Goal: Connect with others: Participate in discussion

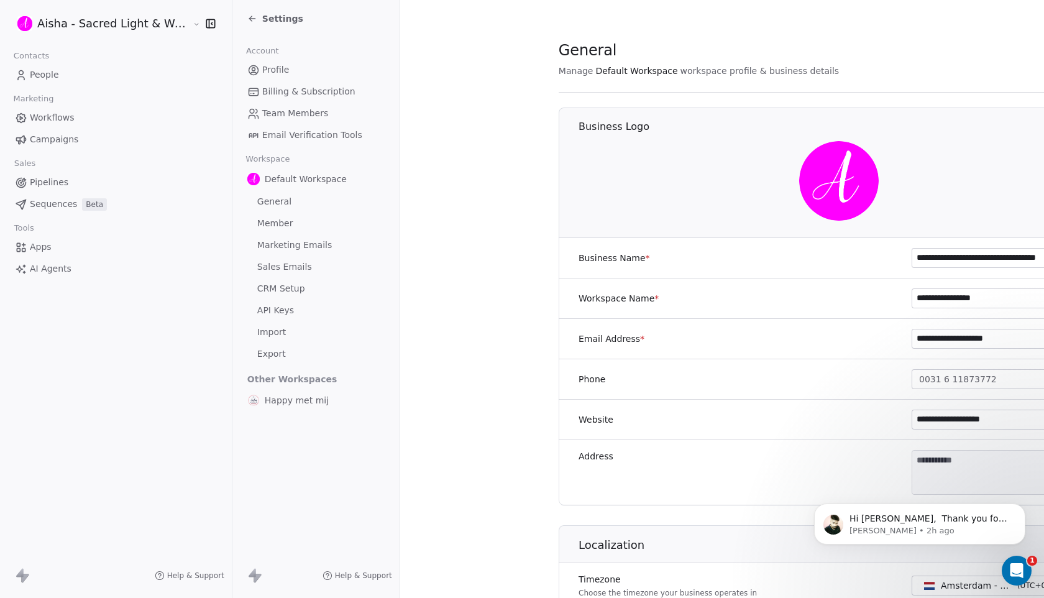
scroll to position [2, 0]
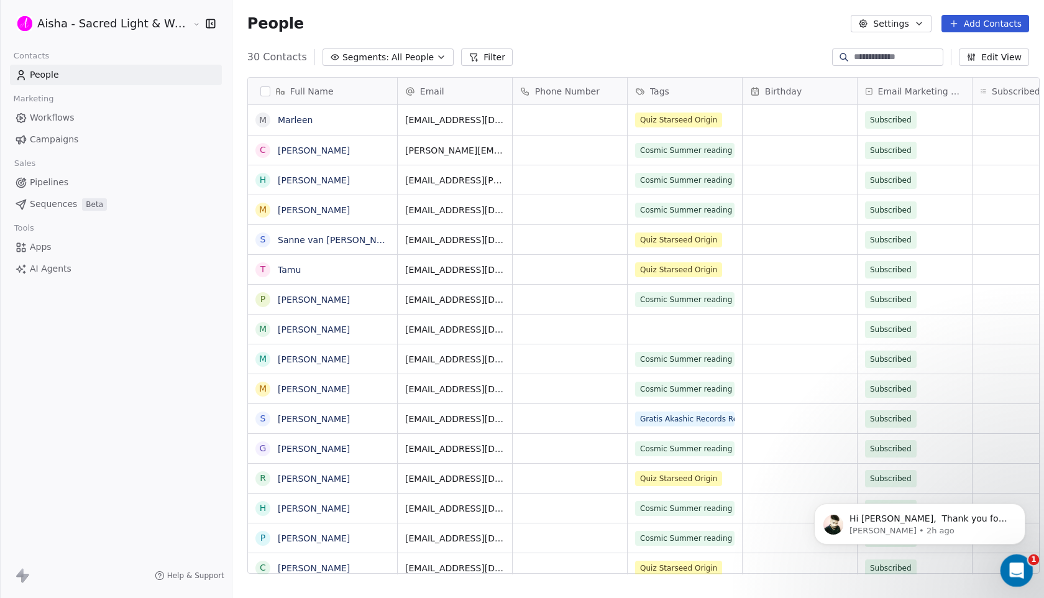
click at [1020, 570] on icon "Open Intercom Messenger" at bounding box center [1015, 569] width 21 height 21
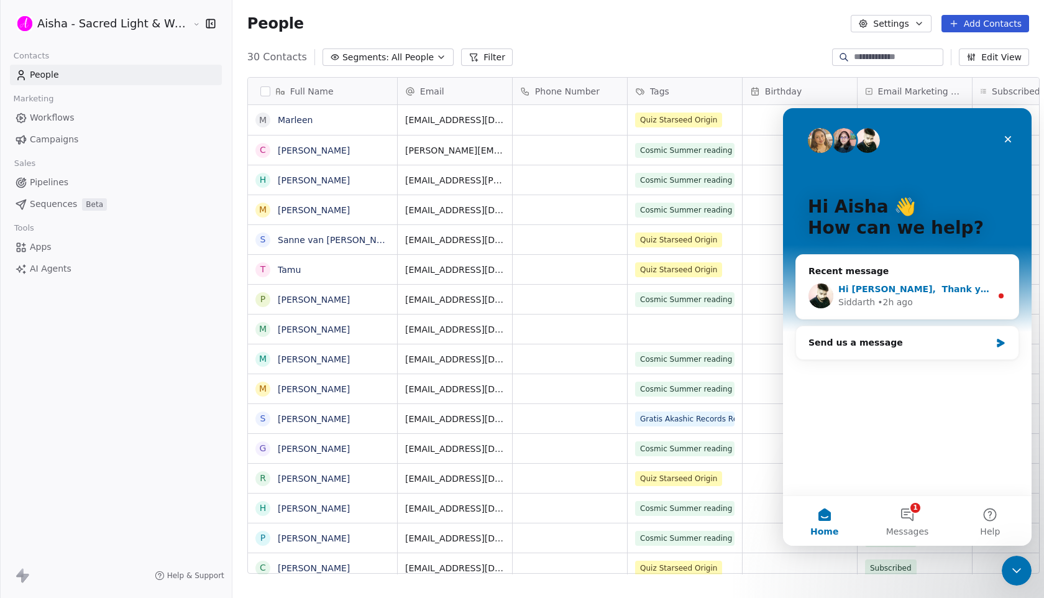
click at [895, 299] on div "• 2h ago" at bounding box center [895, 302] width 35 height 13
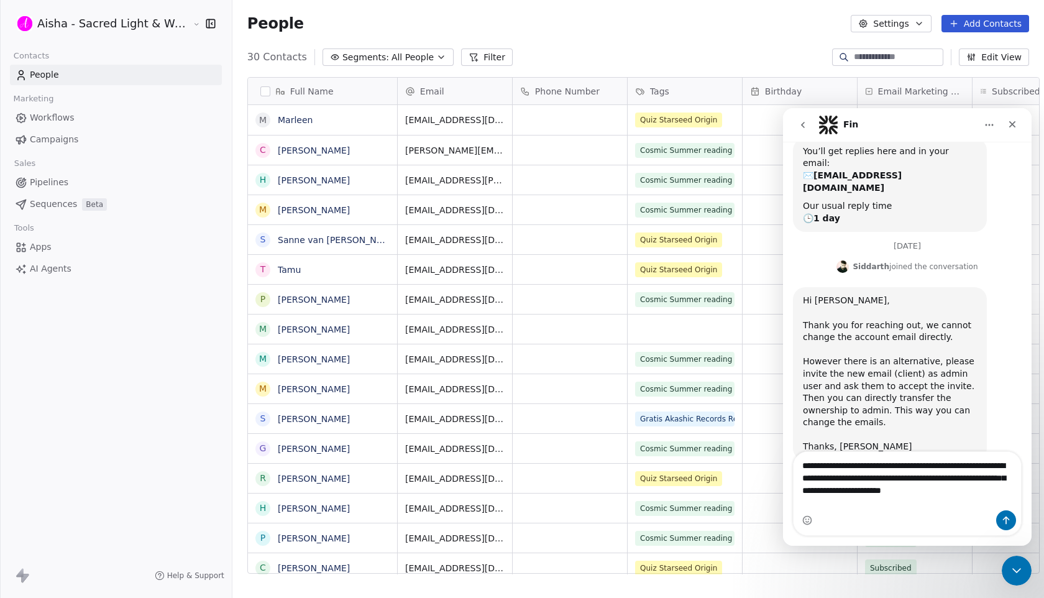
scroll to position [131, 0]
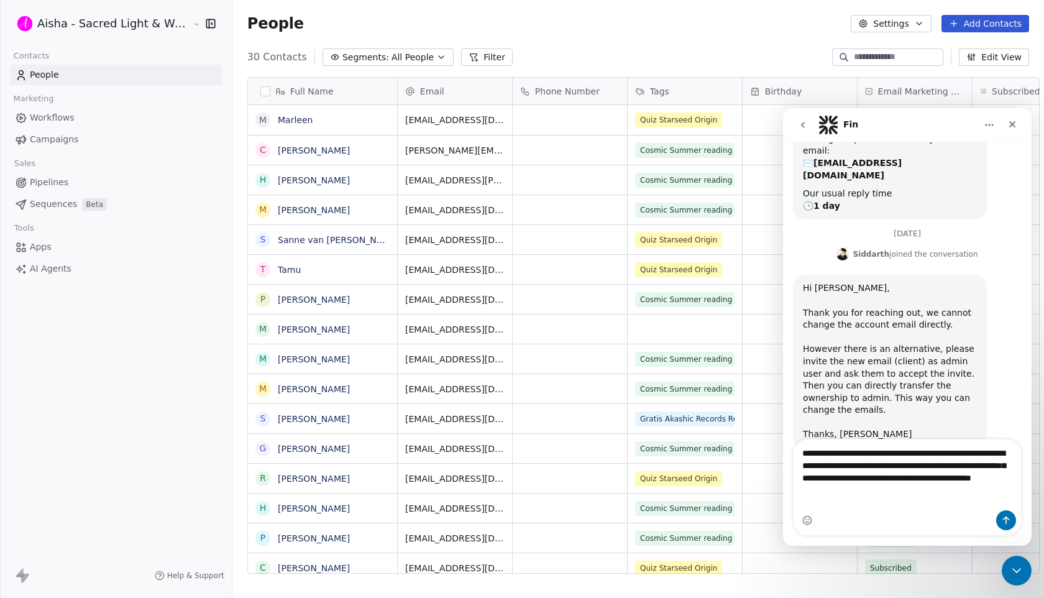
type textarea "**********"
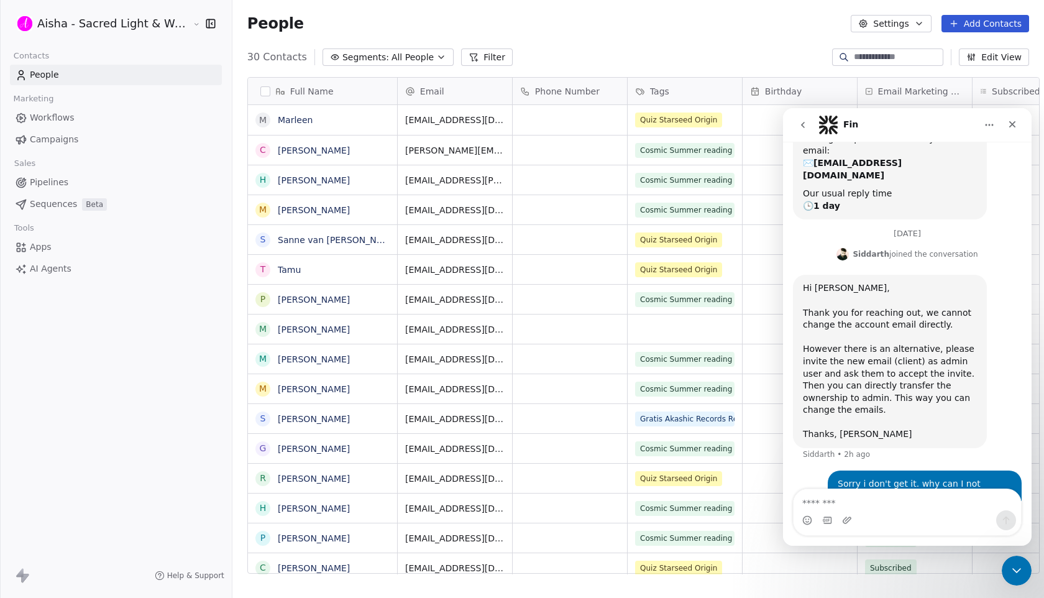
scroll to position [191, 0]
